Goal: Information Seeking & Learning: Learn about a topic

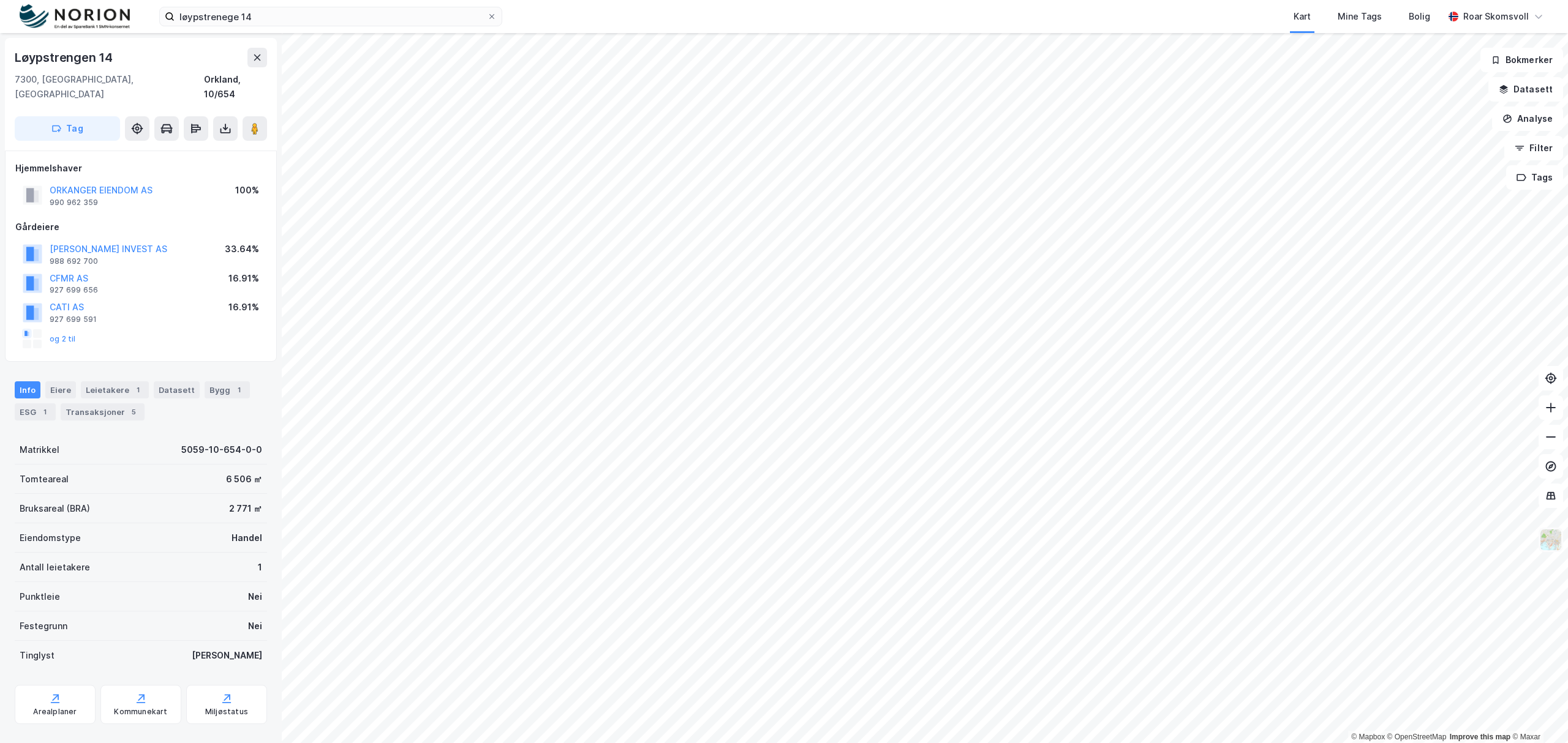
click at [1554, 549] on img at bounding box center [1550, 540] width 23 height 23
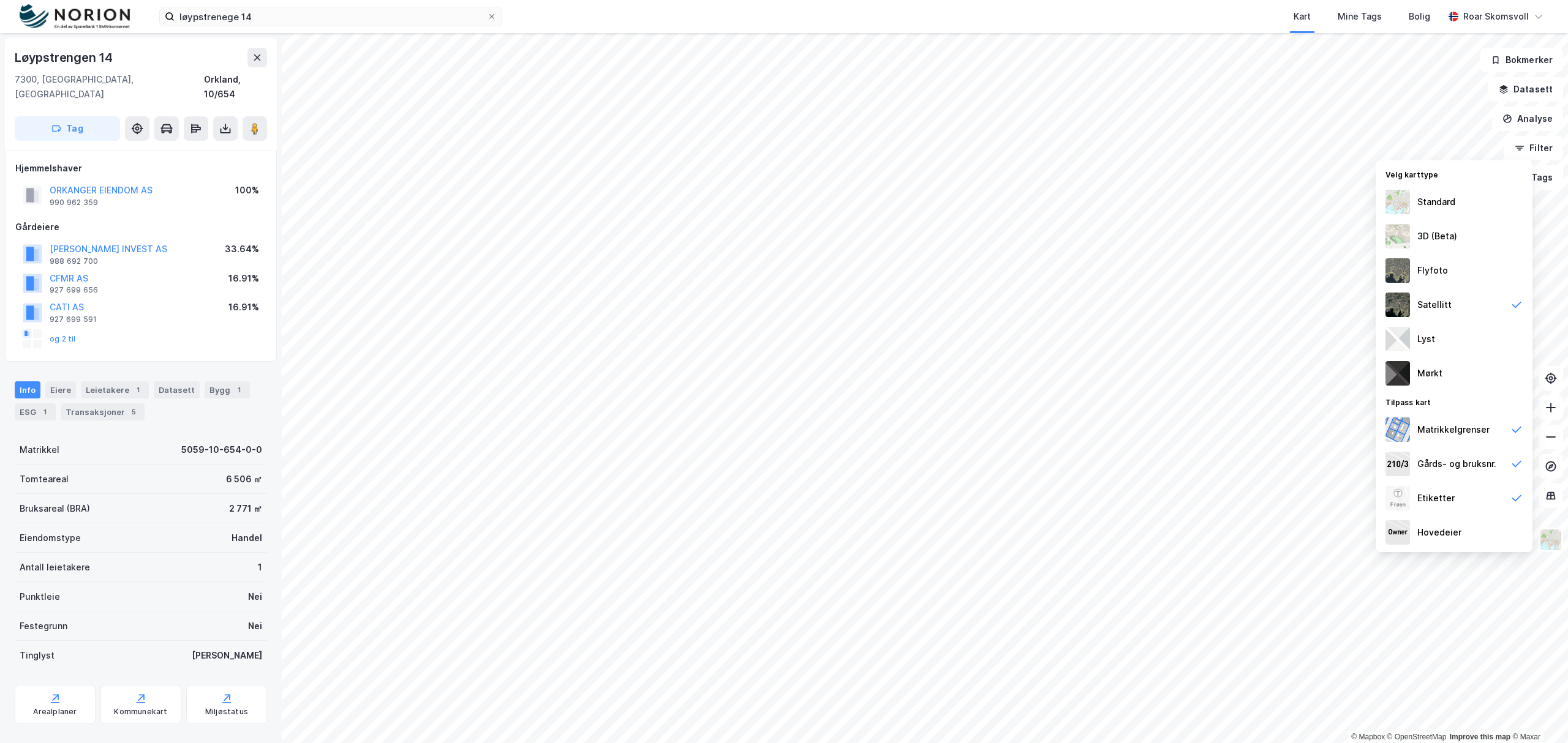
click at [1435, 199] on div "Standard" at bounding box center [1436, 202] width 38 height 14
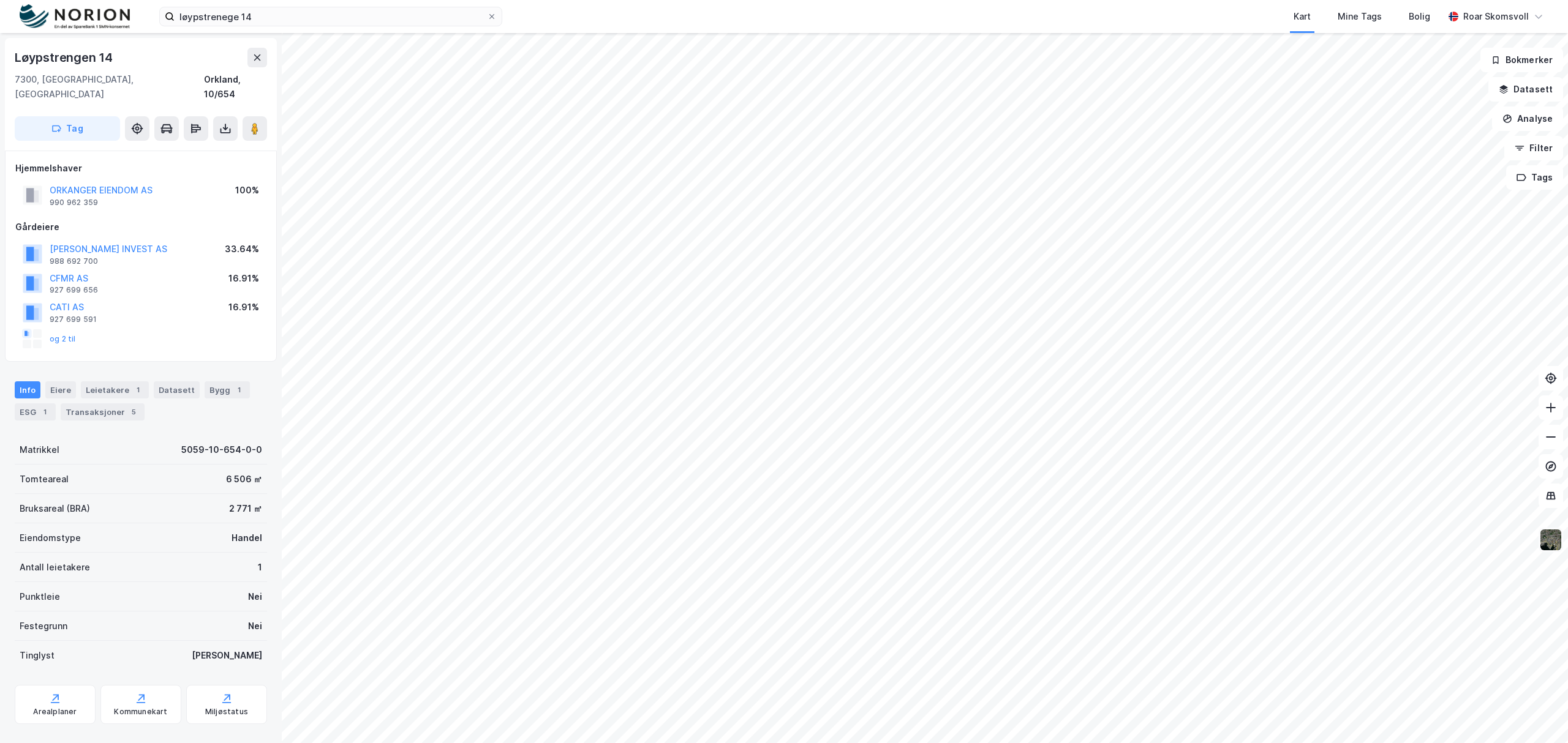
click at [1549, 542] on img at bounding box center [1550, 540] width 23 height 23
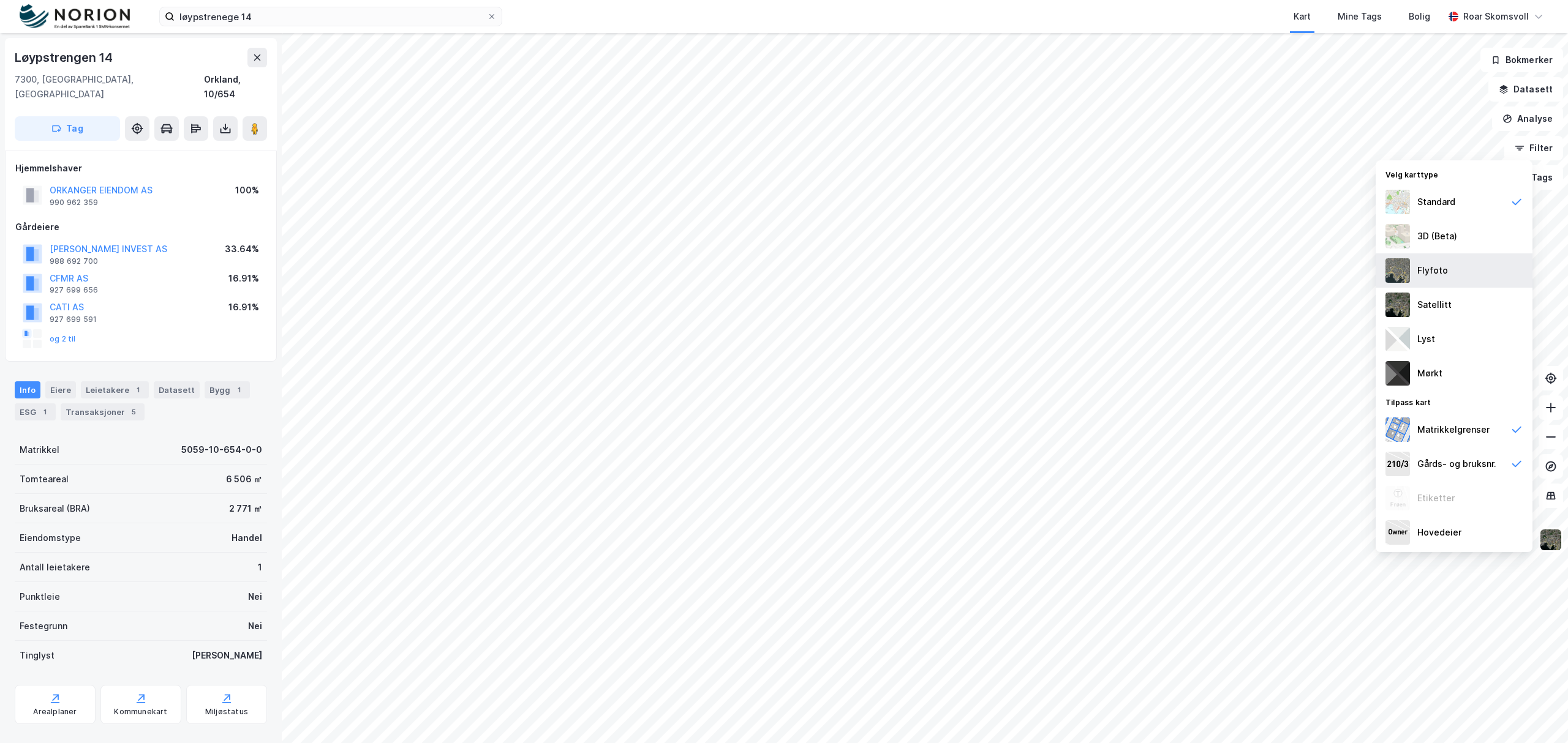
click at [1425, 274] on div "Flyfoto" at bounding box center [1432, 270] width 30 height 14
click at [1507, 461] on div "Gårds- og bruksnr." at bounding box center [1454, 464] width 157 height 34
click at [1515, 500] on icon at bounding box center [1516, 498] width 12 height 12
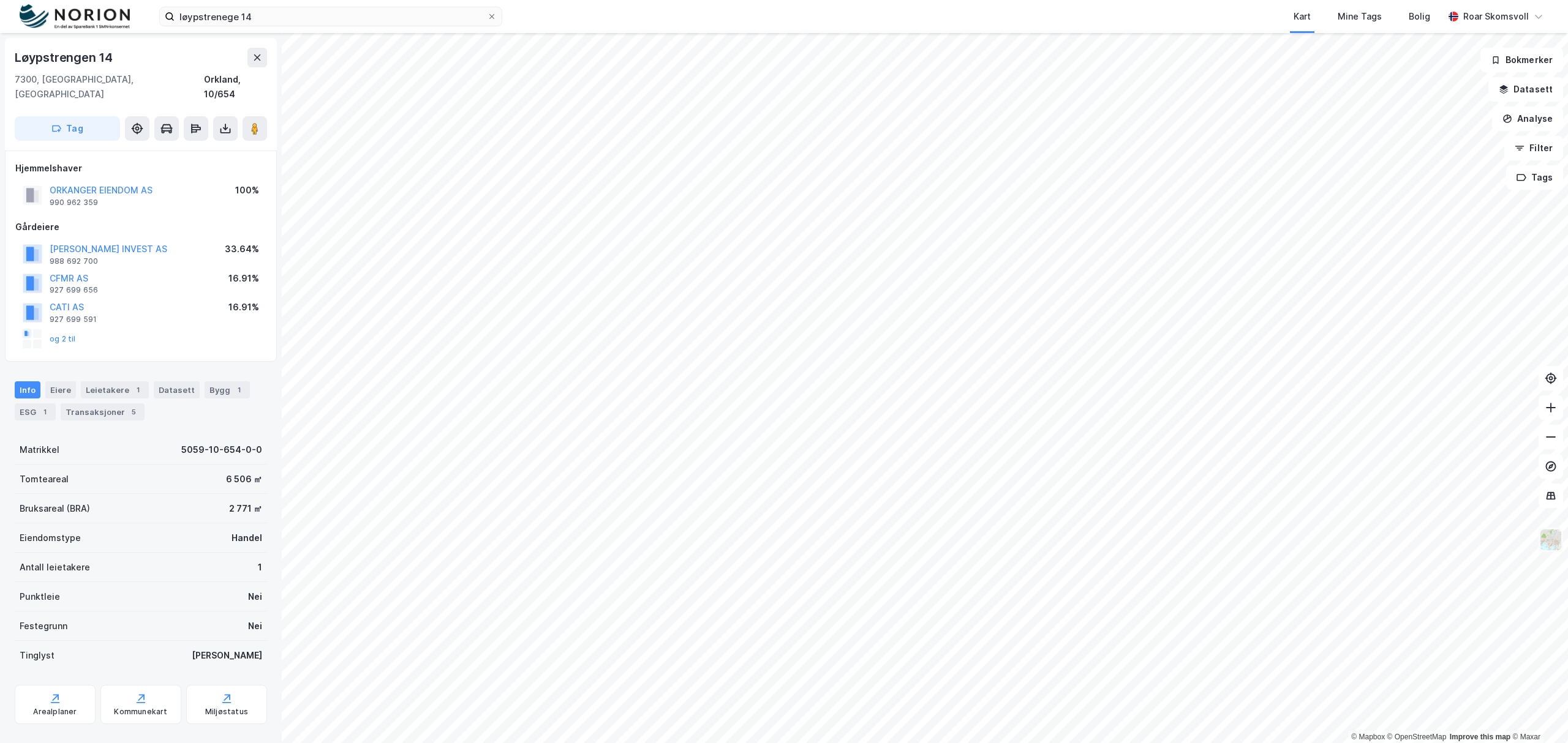
click at [1556, 541] on img at bounding box center [1550, 540] width 23 height 23
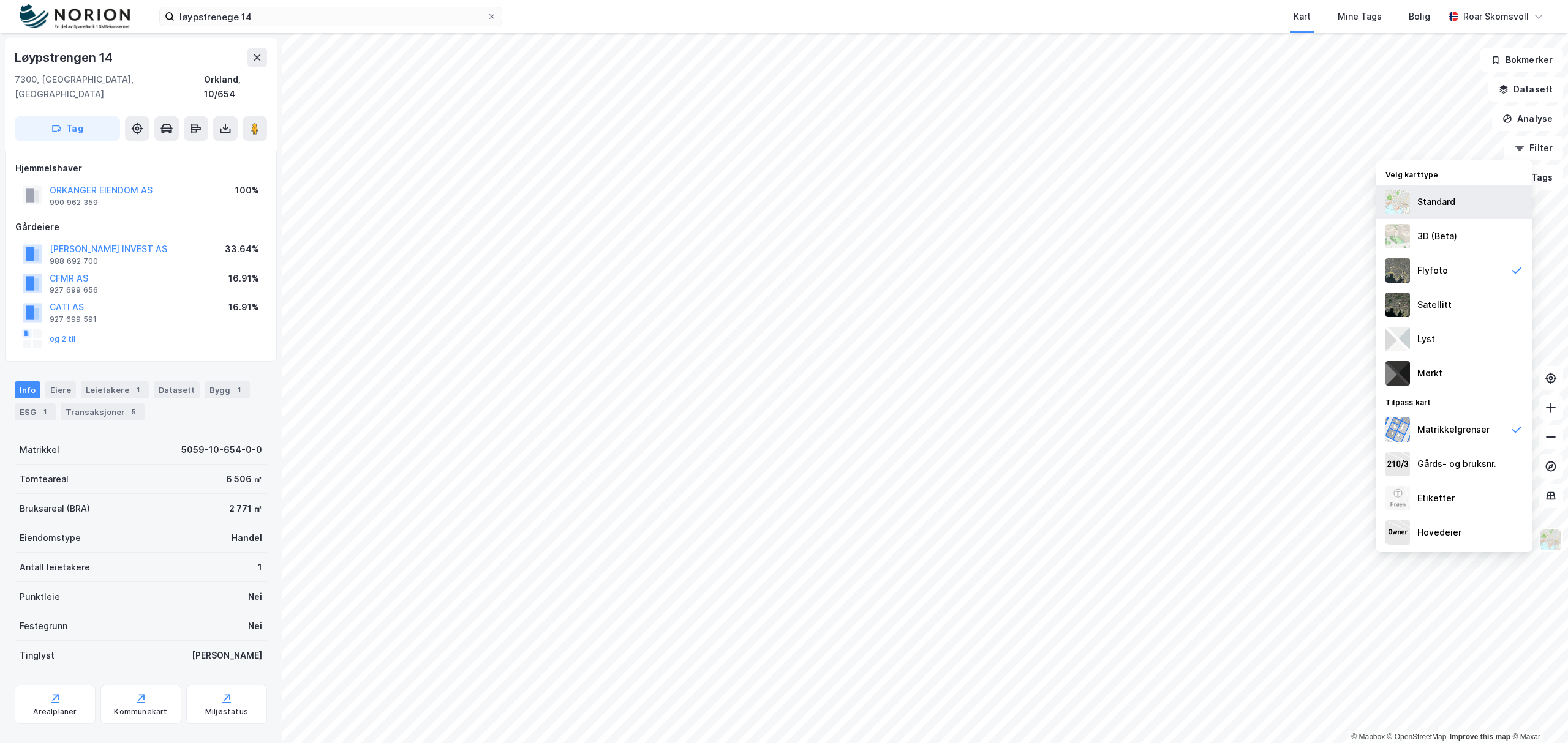
click at [1436, 203] on div "Standard" at bounding box center [1436, 202] width 38 height 14
click at [1444, 471] on div "Gårds- og bruksnr." at bounding box center [1456, 464] width 79 height 14
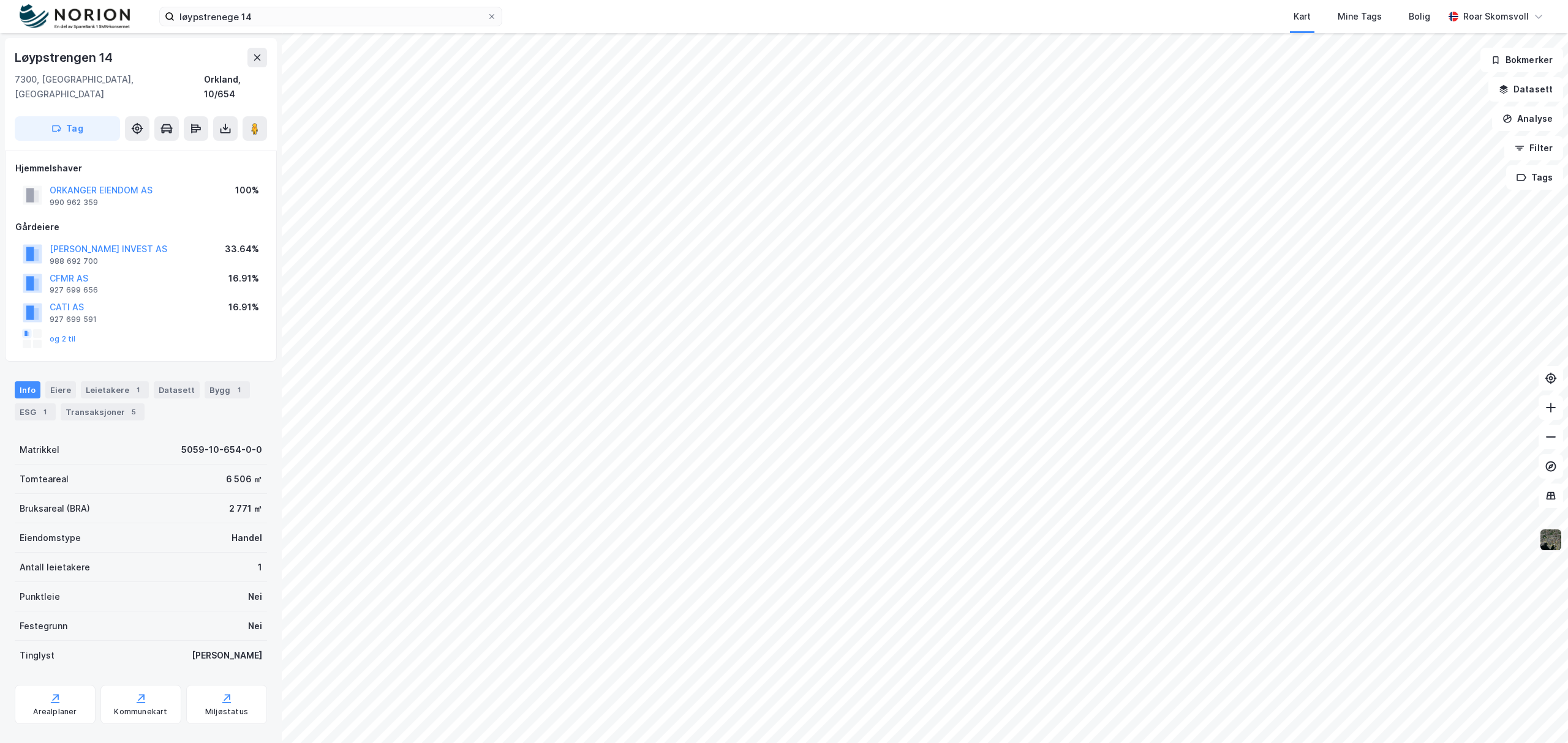
click at [1552, 540] on img at bounding box center [1550, 540] width 23 height 23
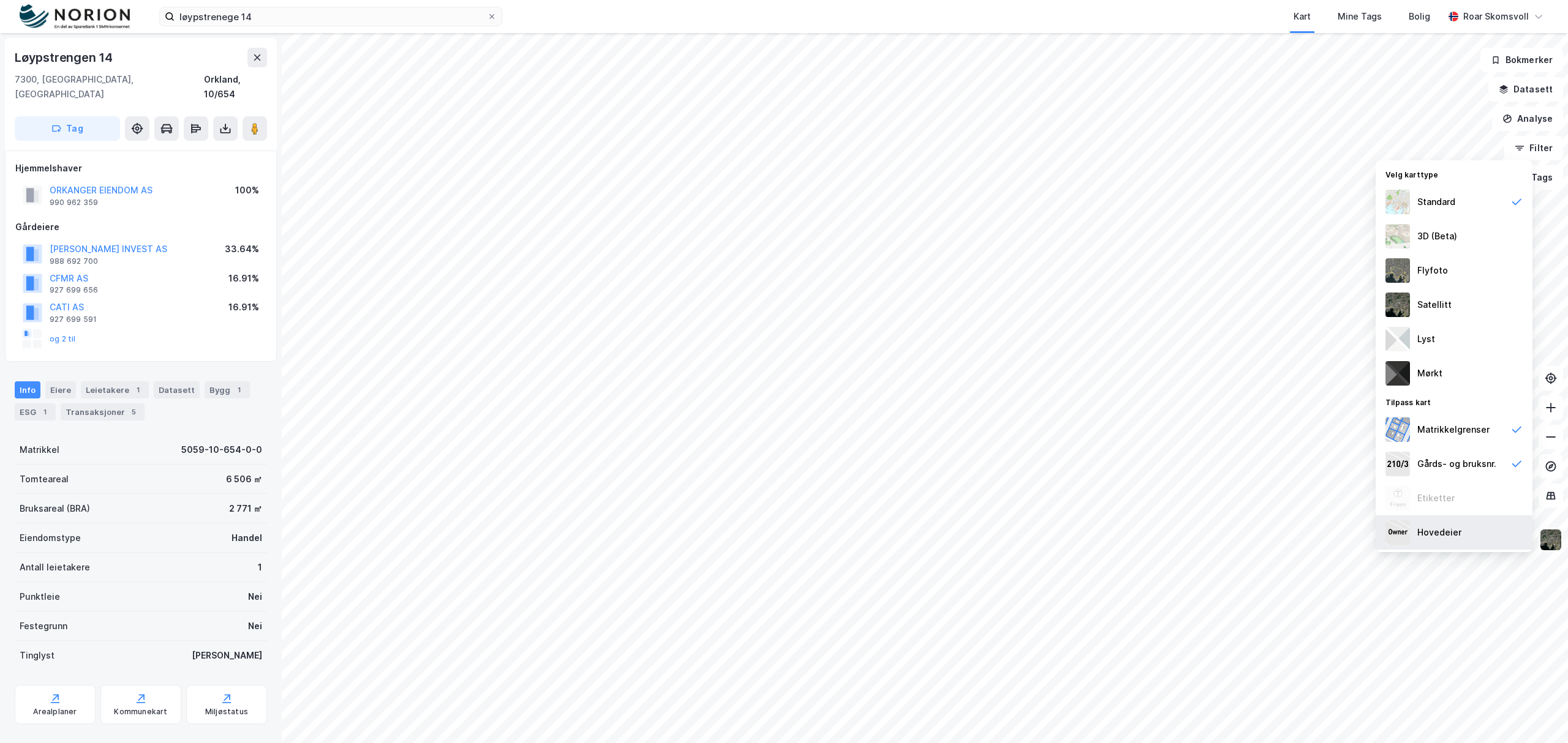
click at [1441, 534] on div "Hovedeier" at bounding box center [1439, 533] width 44 height 14
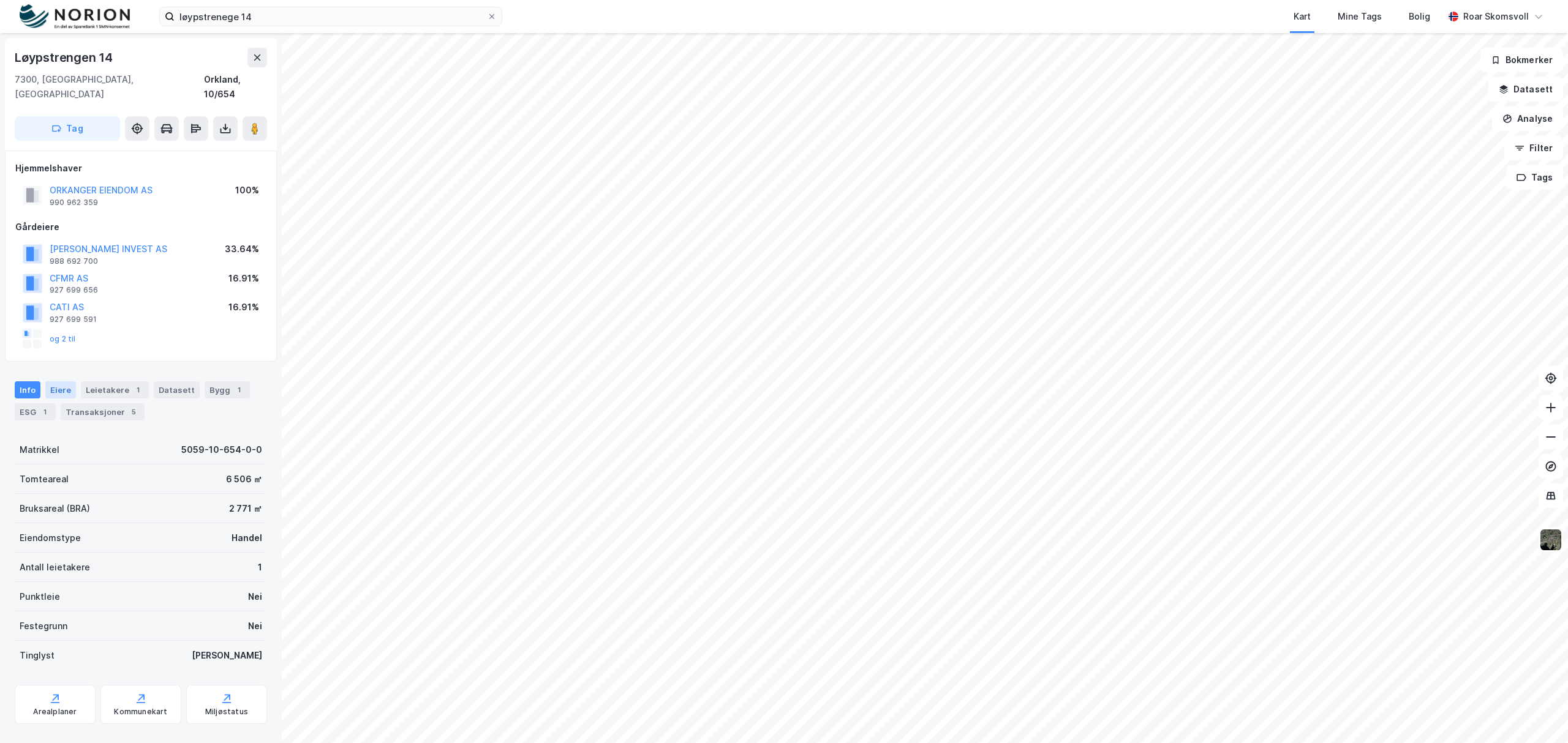
click at [55, 382] on div "Eiere" at bounding box center [61, 391] width 30 height 18
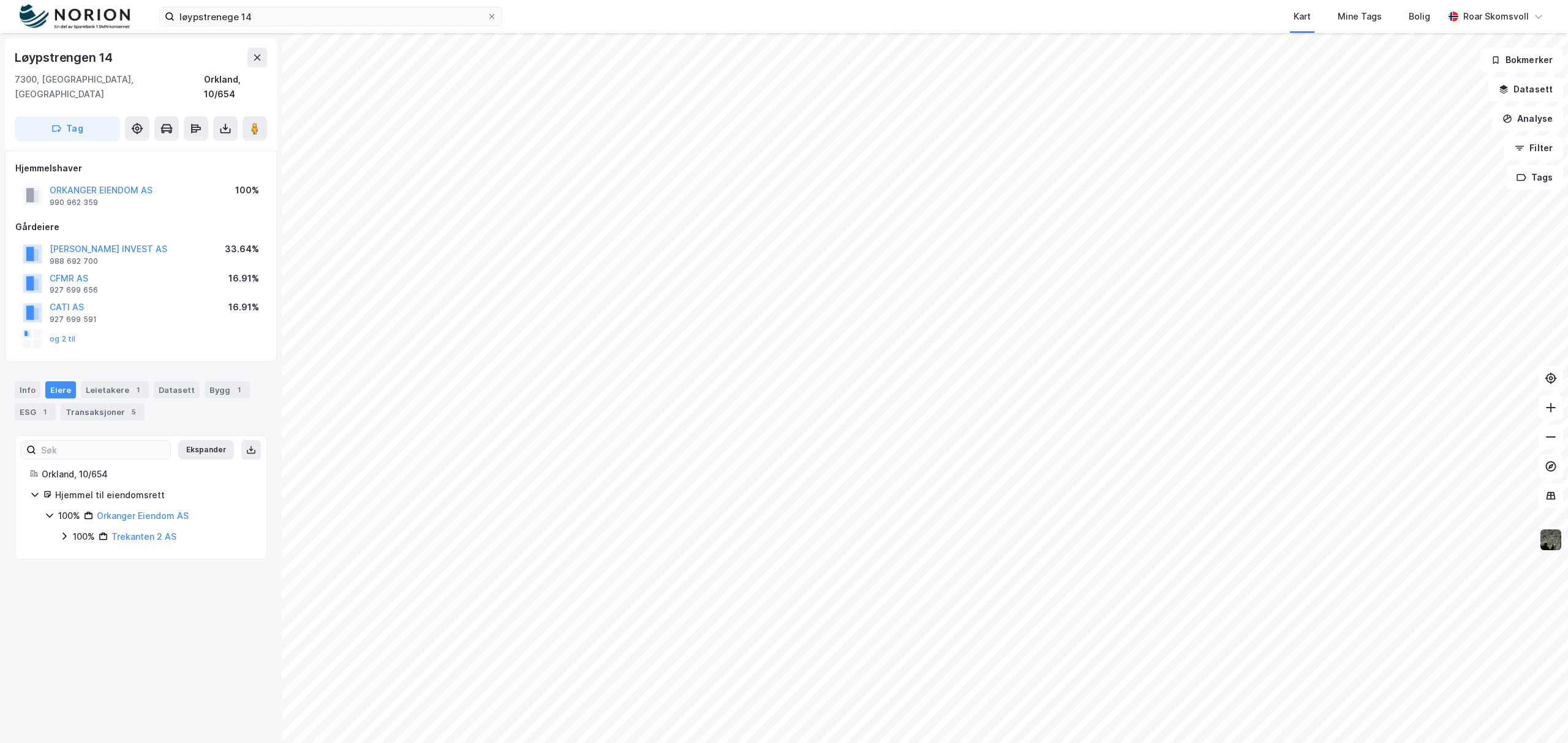
click at [65, 533] on icon at bounding box center [64, 536] width 4 height 7
click at [148, 532] on link "Trekanten 2 AS" at bounding box center [144, 537] width 65 height 10
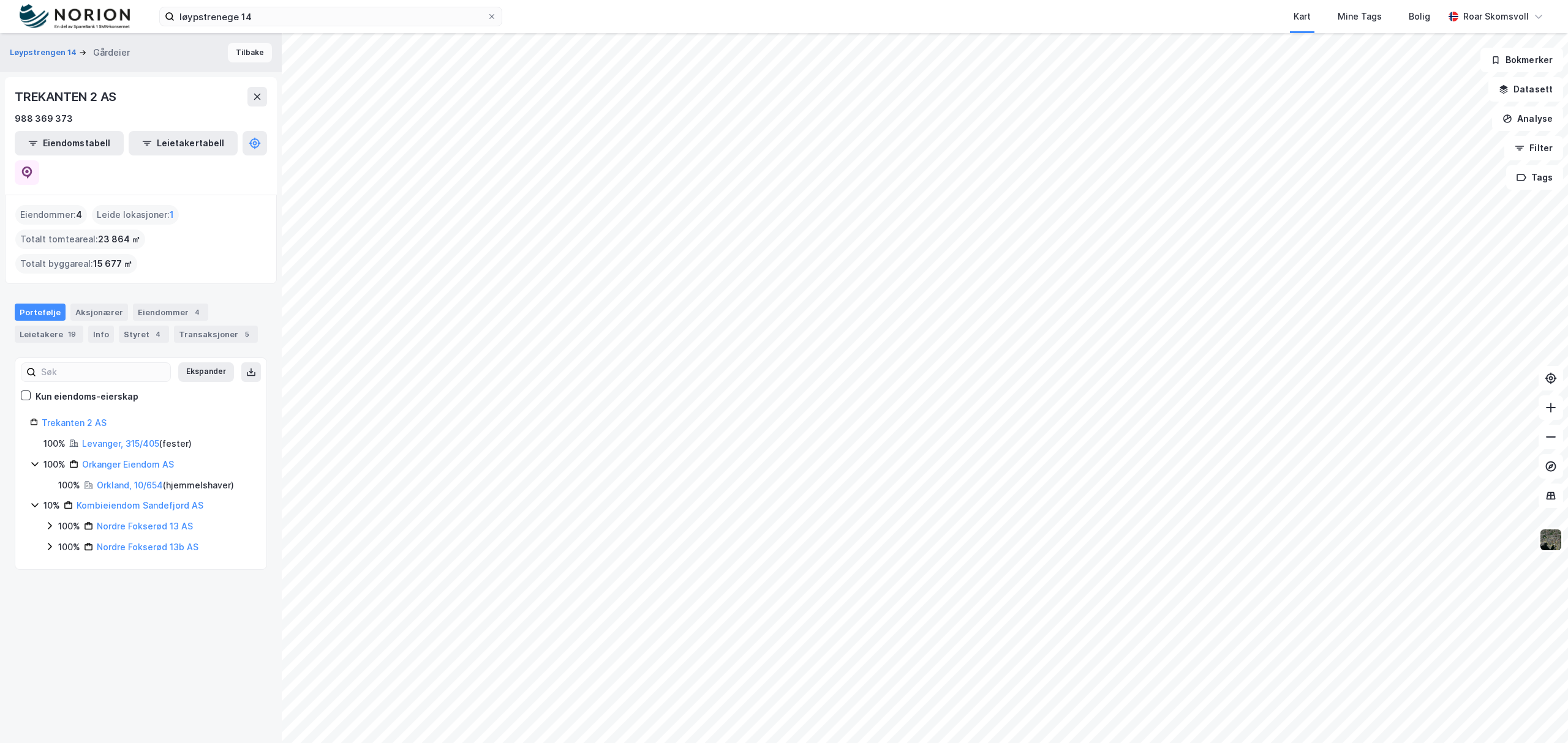
click at [238, 52] on button "Tilbake" at bounding box center [250, 53] width 44 height 20
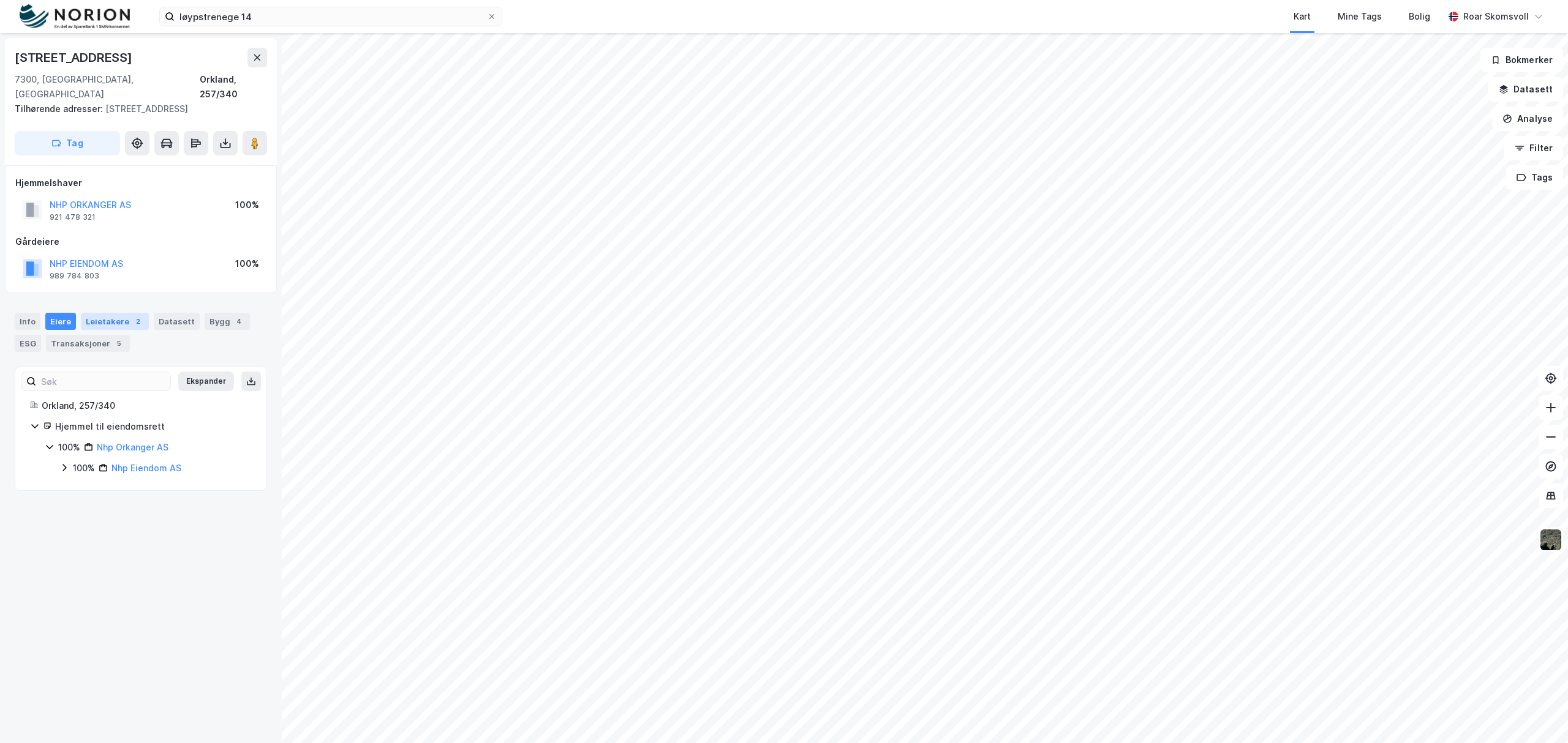
click at [102, 313] on div "Leietakere 2" at bounding box center [114, 321] width 68 height 18
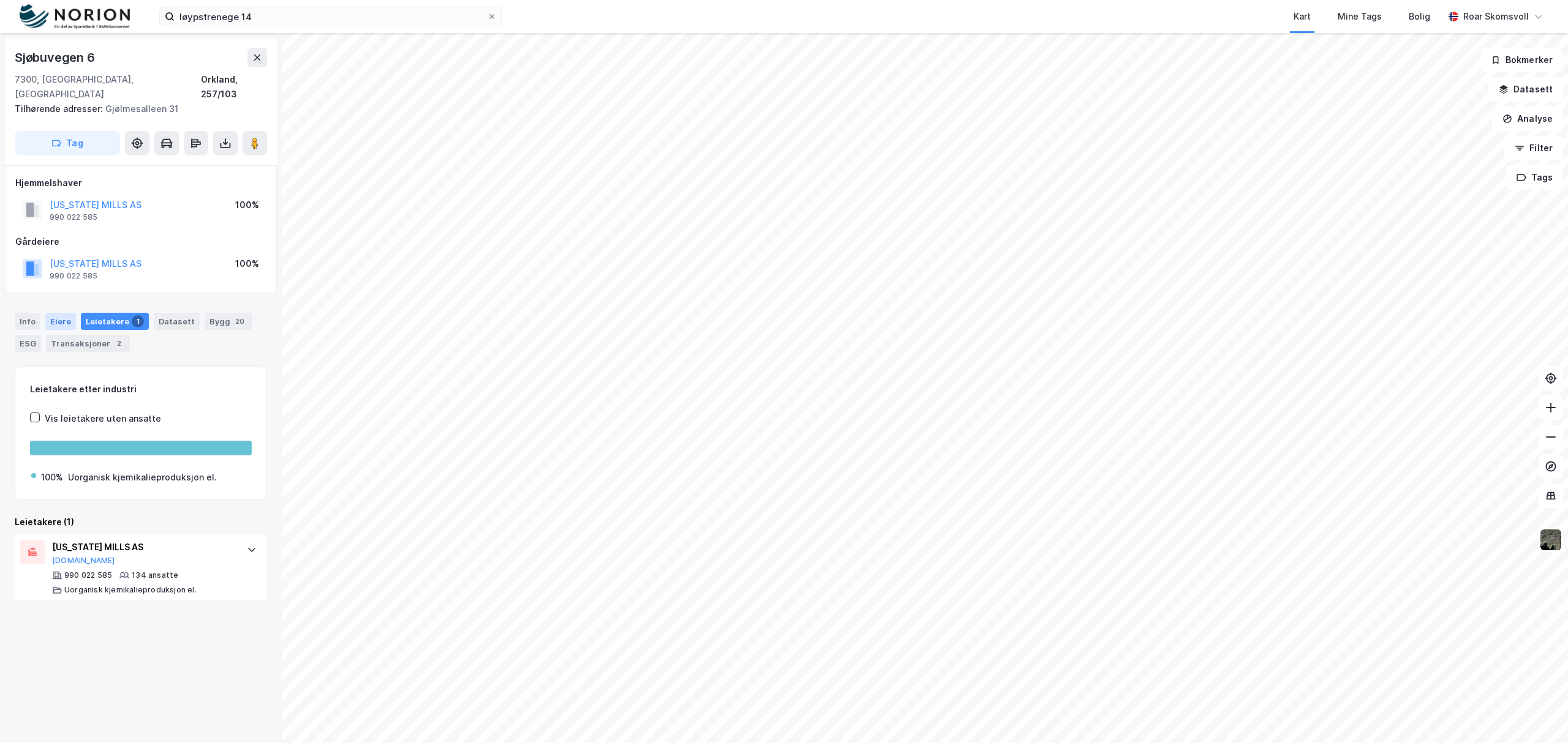
click at [54, 313] on div "Eiere" at bounding box center [61, 321] width 30 height 18
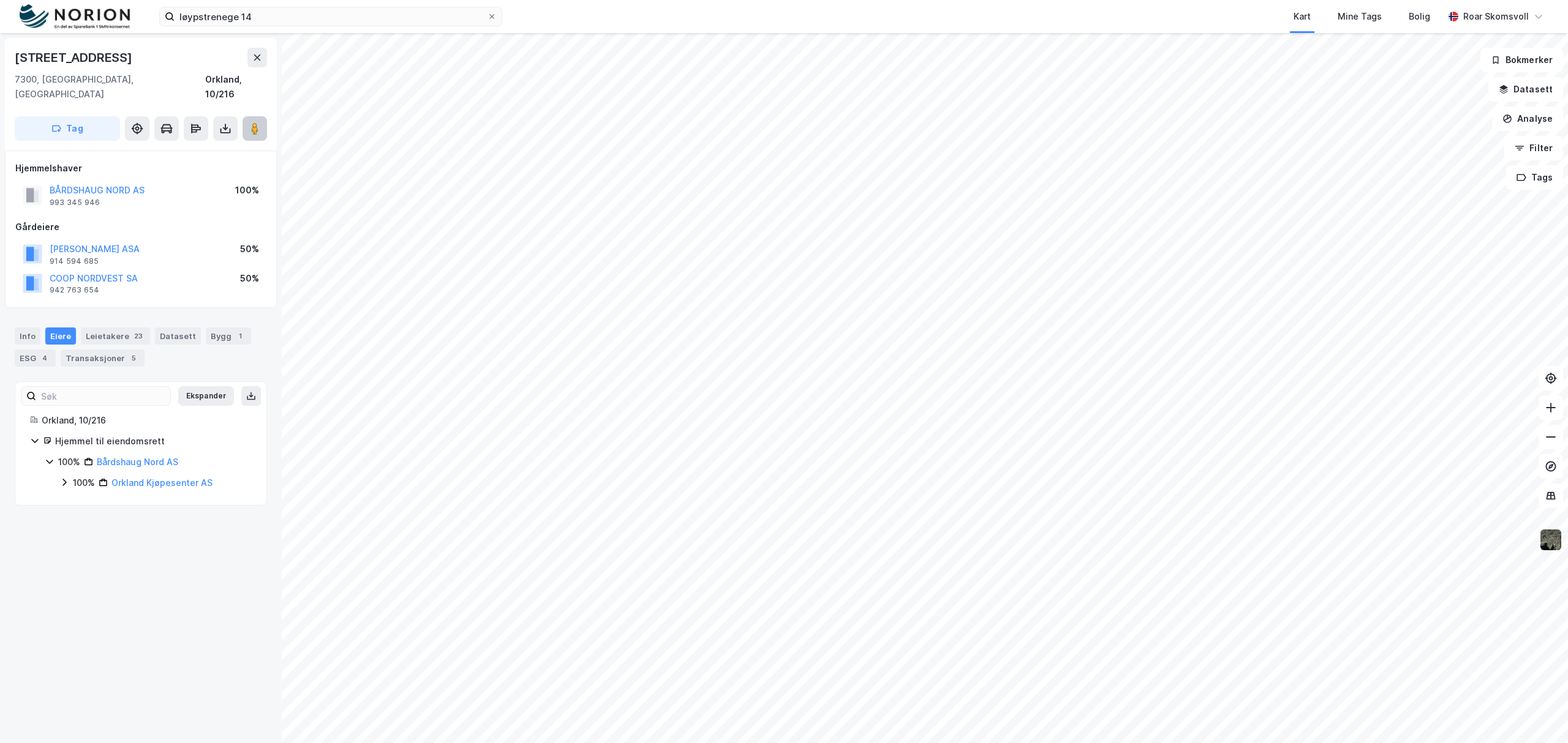
click at [252, 123] on image at bounding box center [254, 128] width 7 height 12
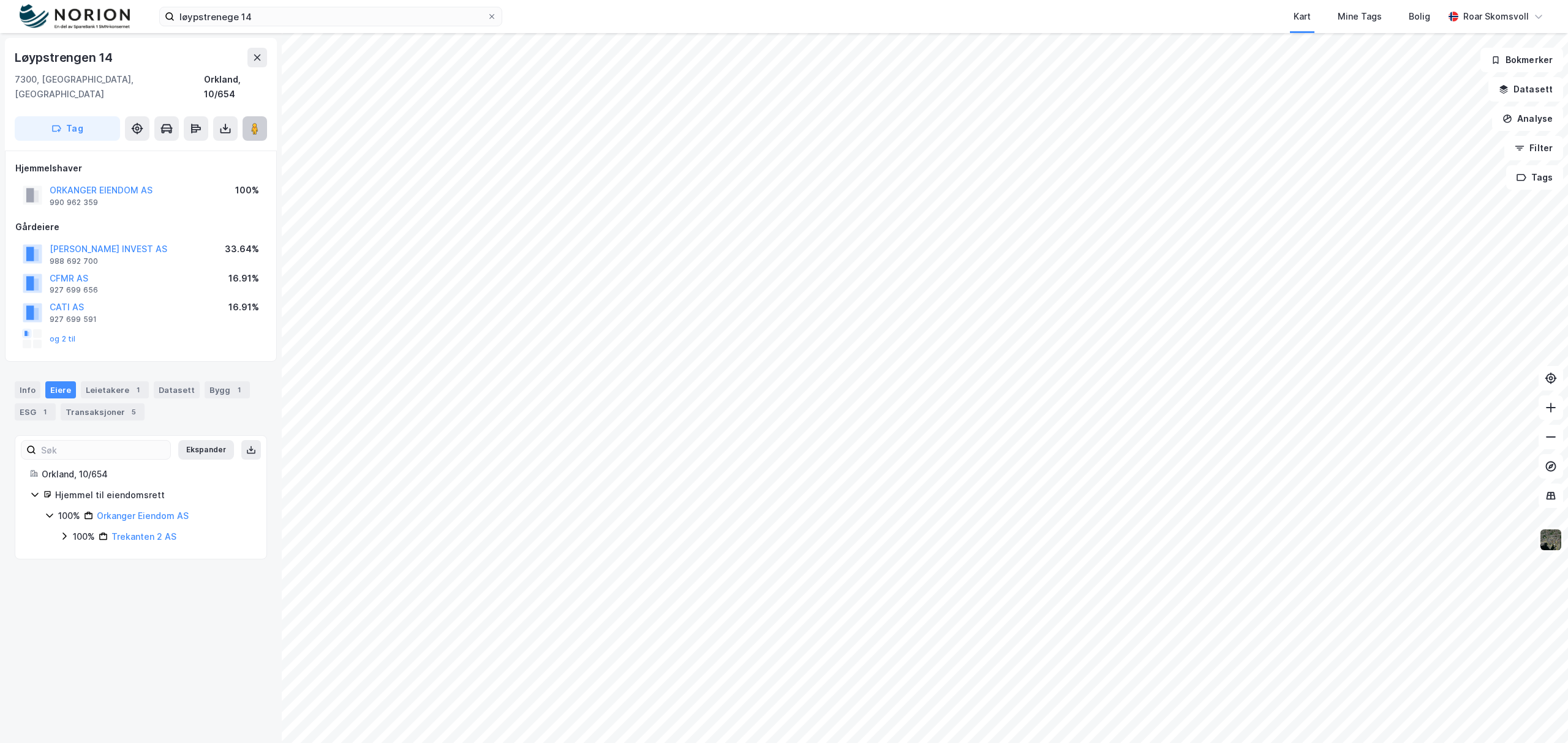
click at [253, 120] on button at bounding box center [254, 128] width 25 height 25
